Goal: Task Accomplishment & Management: Manage account settings

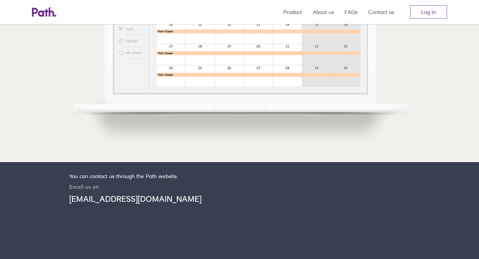
scroll to position [298, 0]
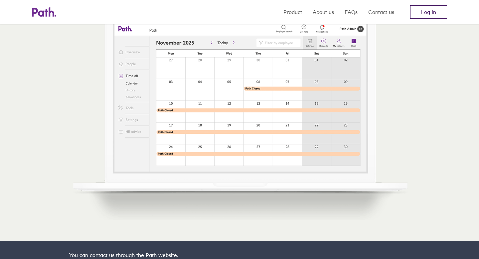
click at [431, 13] on link "Log in" at bounding box center [428, 11] width 37 height 13
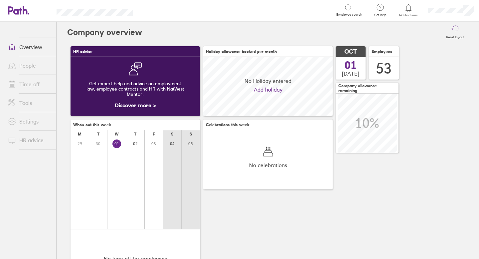
scroll to position [59, 129]
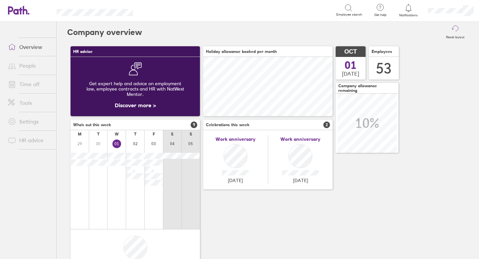
click at [410, 6] on icon at bounding box center [408, 8] width 8 height 8
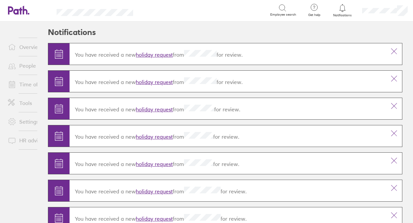
click at [158, 53] on link "holiday request" at bounding box center [154, 54] width 37 height 7
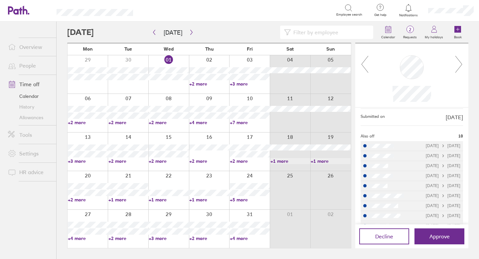
scroll to position [88, 0]
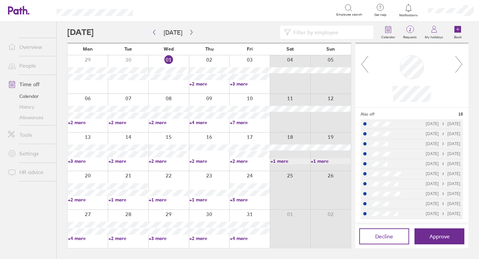
click at [460, 65] on icon at bounding box center [459, 64] width 8 height 18
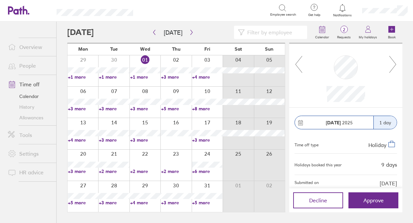
click at [38, 116] on link "Allowances" at bounding box center [30, 117] width 54 height 11
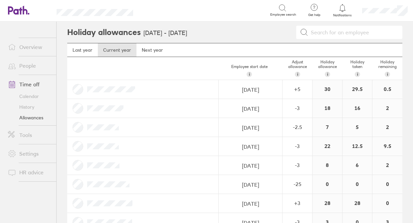
click at [32, 85] on link "Time off" at bounding box center [30, 83] width 54 height 13
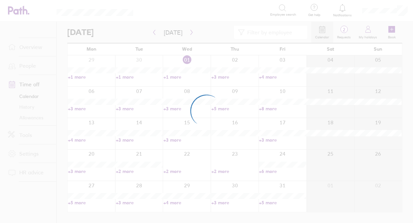
click at [343, 28] on div at bounding box center [206, 111] width 413 height 223
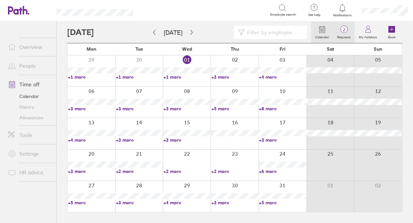
click at [346, 30] on span "2" at bounding box center [344, 29] width 22 height 5
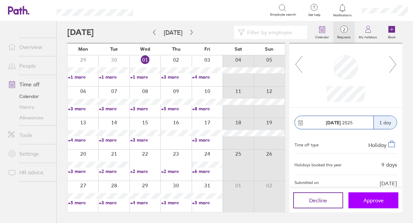
click at [376, 198] on span "Approve" at bounding box center [373, 200] width 20 height 6
click at [368, 199] on span "Approve" at bounding box center [373, 200] width 20 height 6
